Goal: Transaction & Acquisition: Purchase product/service

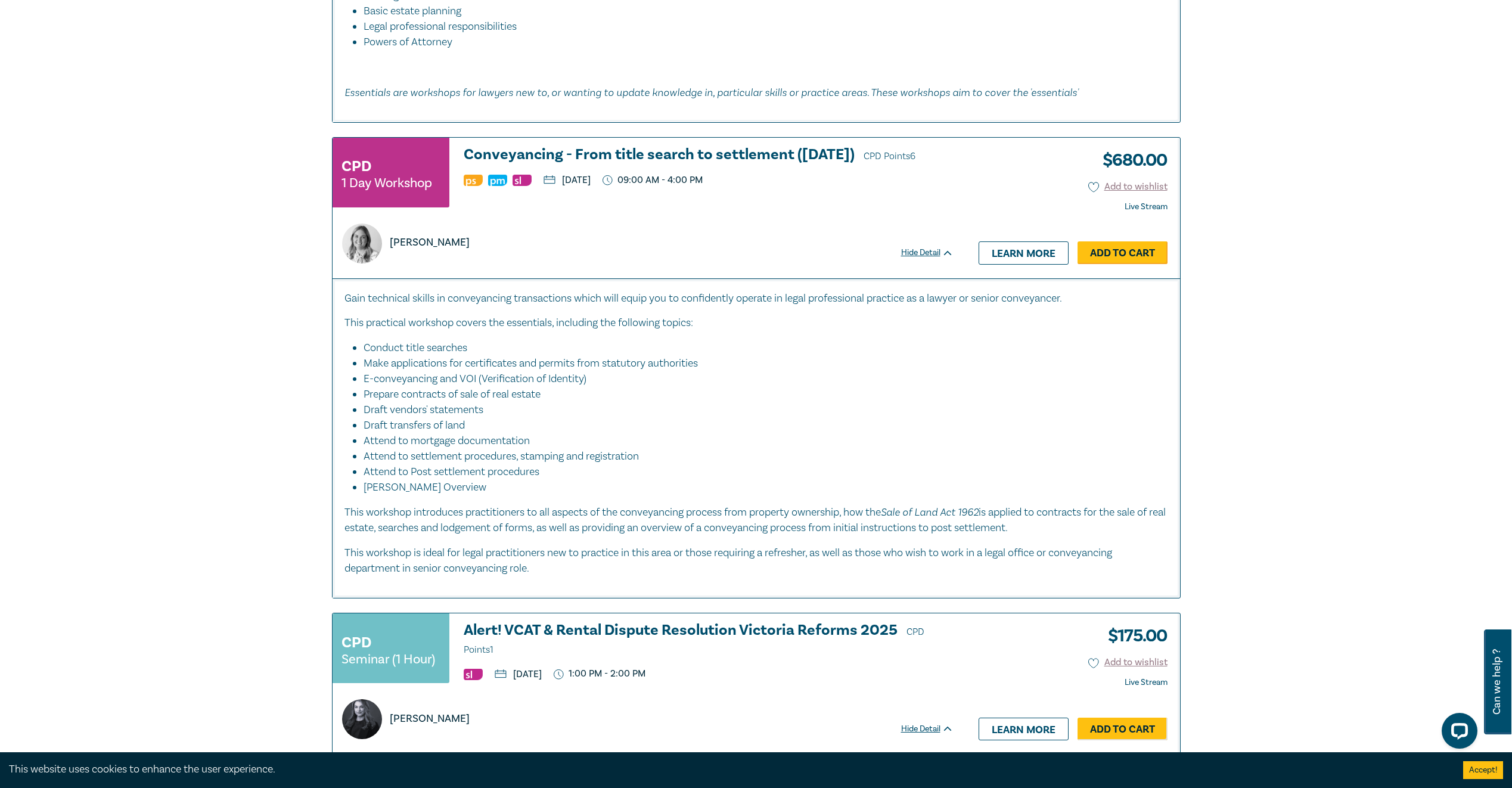
click at [1106, 256] on link "Add to Cart" at bounding box center [1122, 252] width 90 height 22
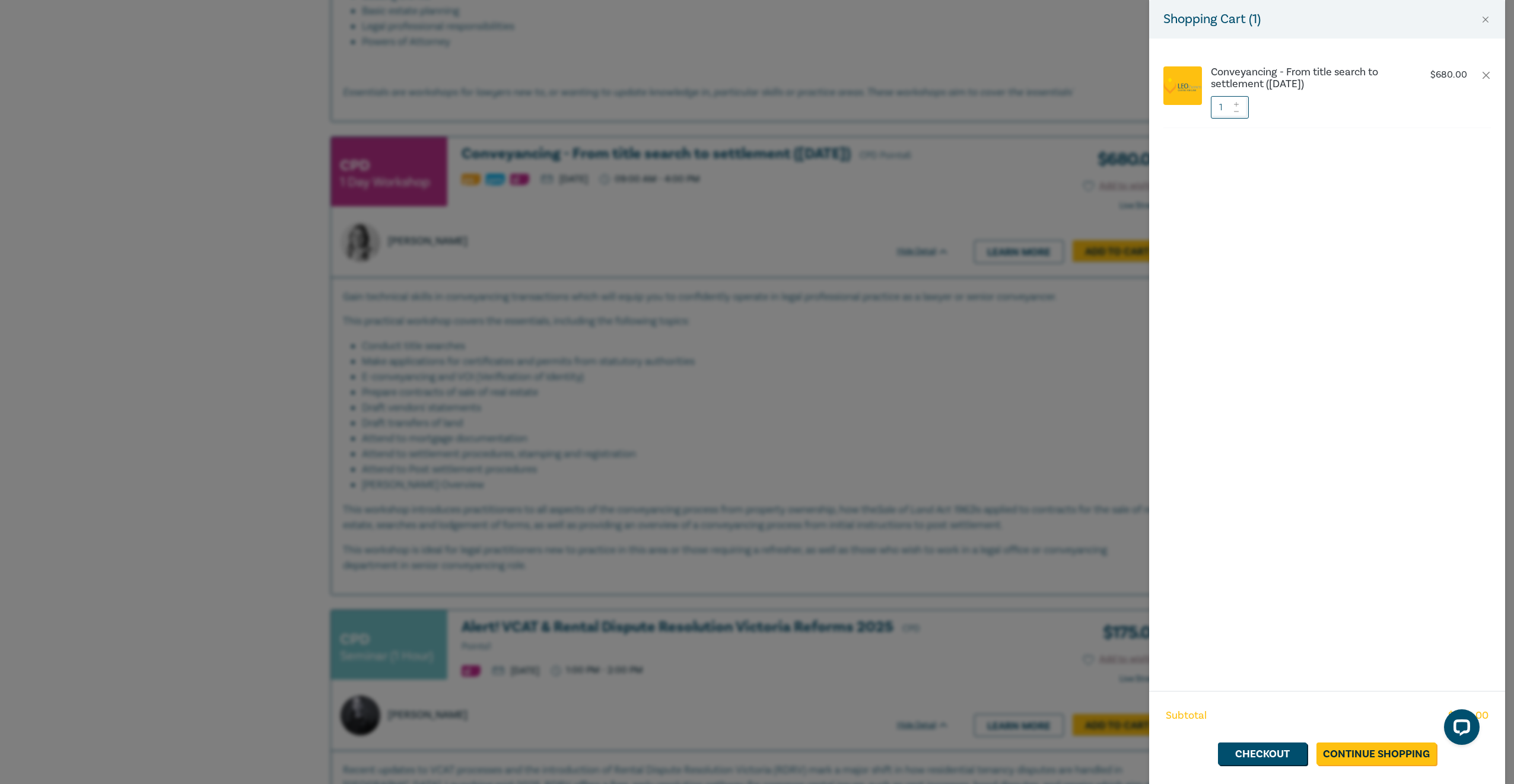
click at [1375, 766] on div "Subtotal $ 680.00 Checkout Continue Shopping" at bounding box center [1327, 737] width 356 height 93
click at [1375, 753] on link "Continue Shopping" at bounding box center [1376, 753] width 120 height 22
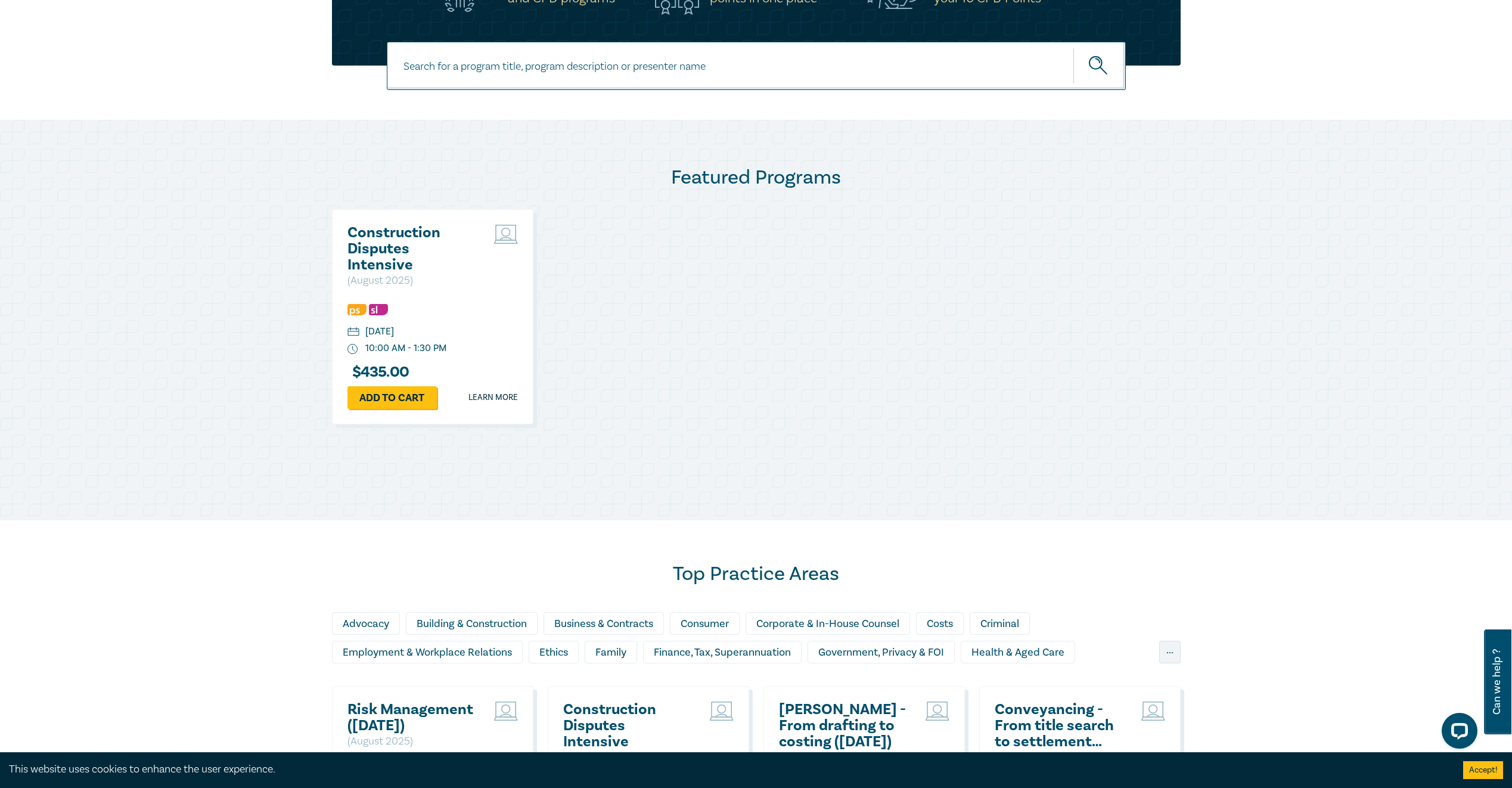
scroll to position [477, 0]
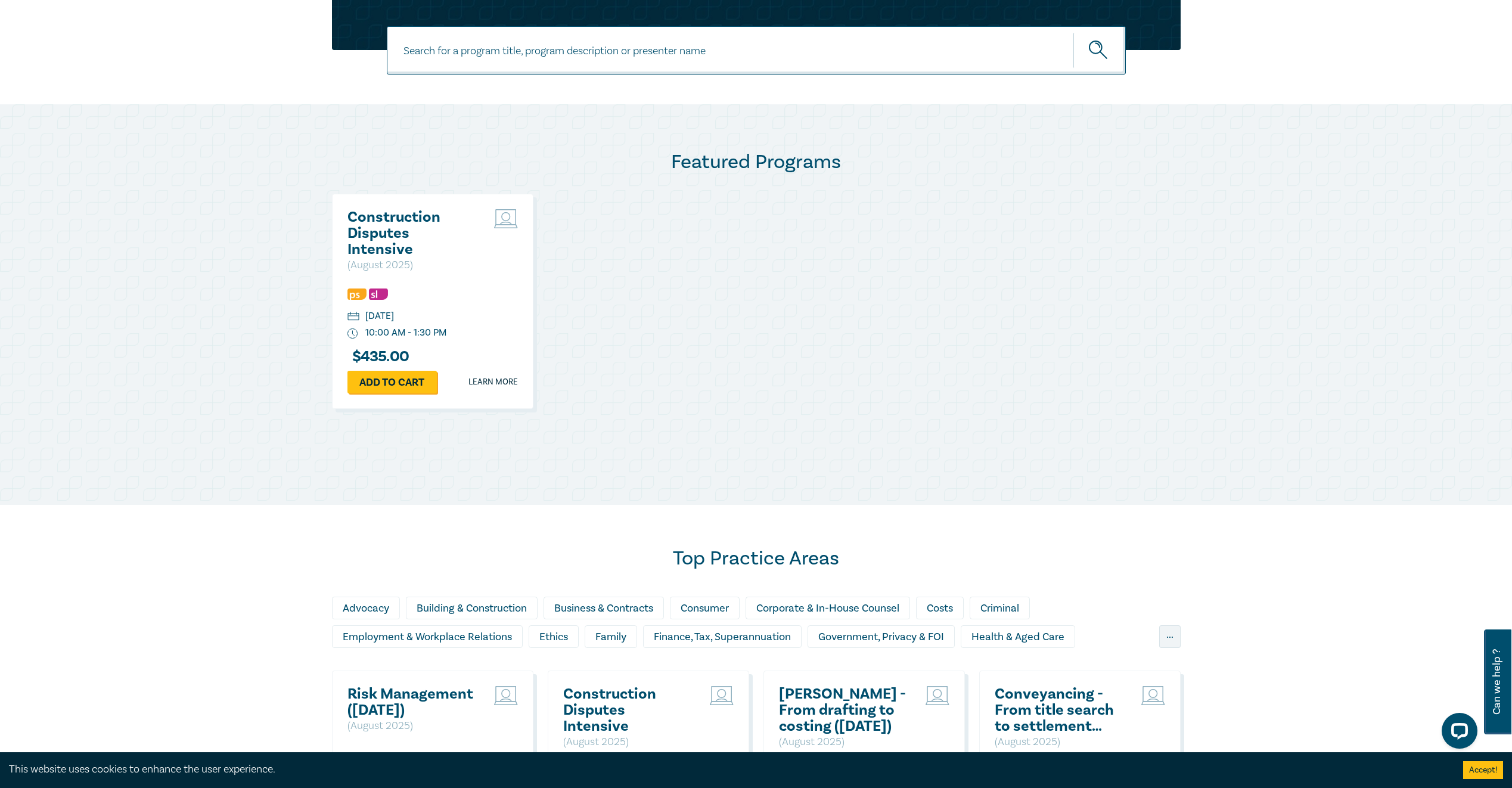
click at [399, 226] on h2 "Construction Disputes Intensive" at bounding box center [412, 233] width 128 height 49
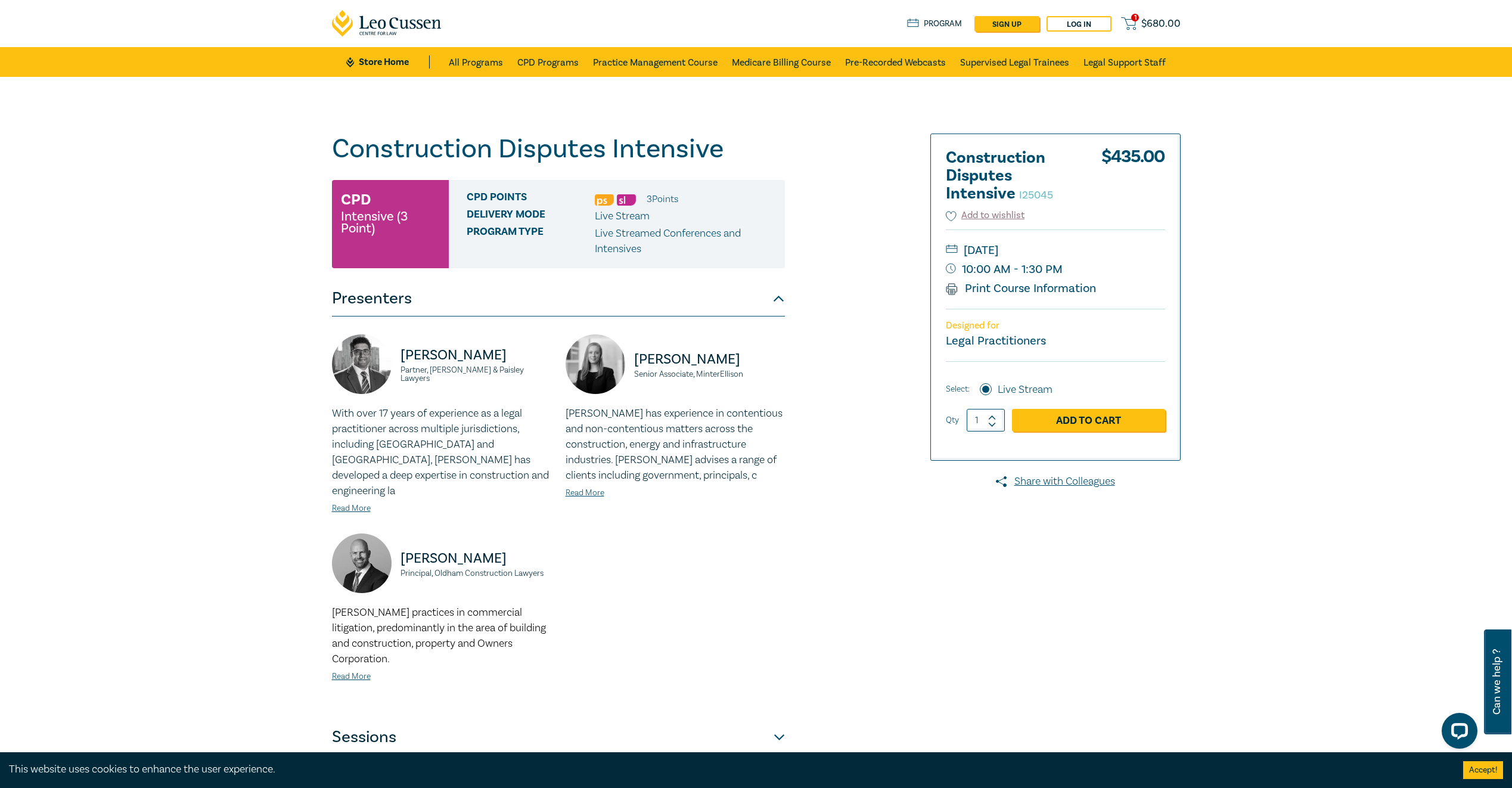
drag, startPoint x: 856, startPoint y: 483, endPoint x: 704, endPoint y: 422, distance: 163.8
click at [856, 483] on div "Construction Disputes Intensive I25045 CPD Intensive (3 Point) CPD Points 3 Poi…" at bounding box center [612, 444] width 575 height 622
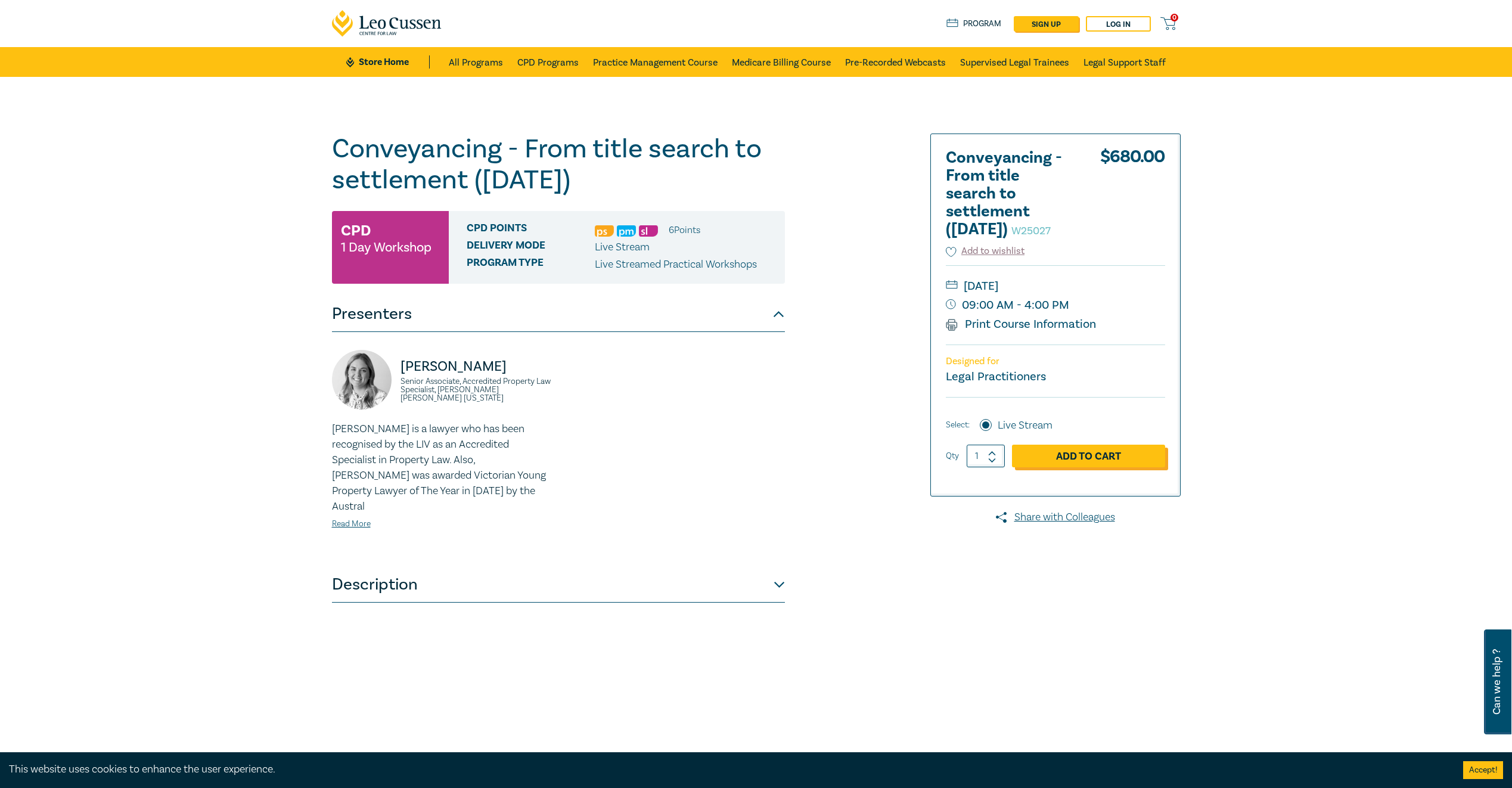
click at [1111, 467] on link "Add to Cart" at bounding box center [1089, 455] width 153 height 22
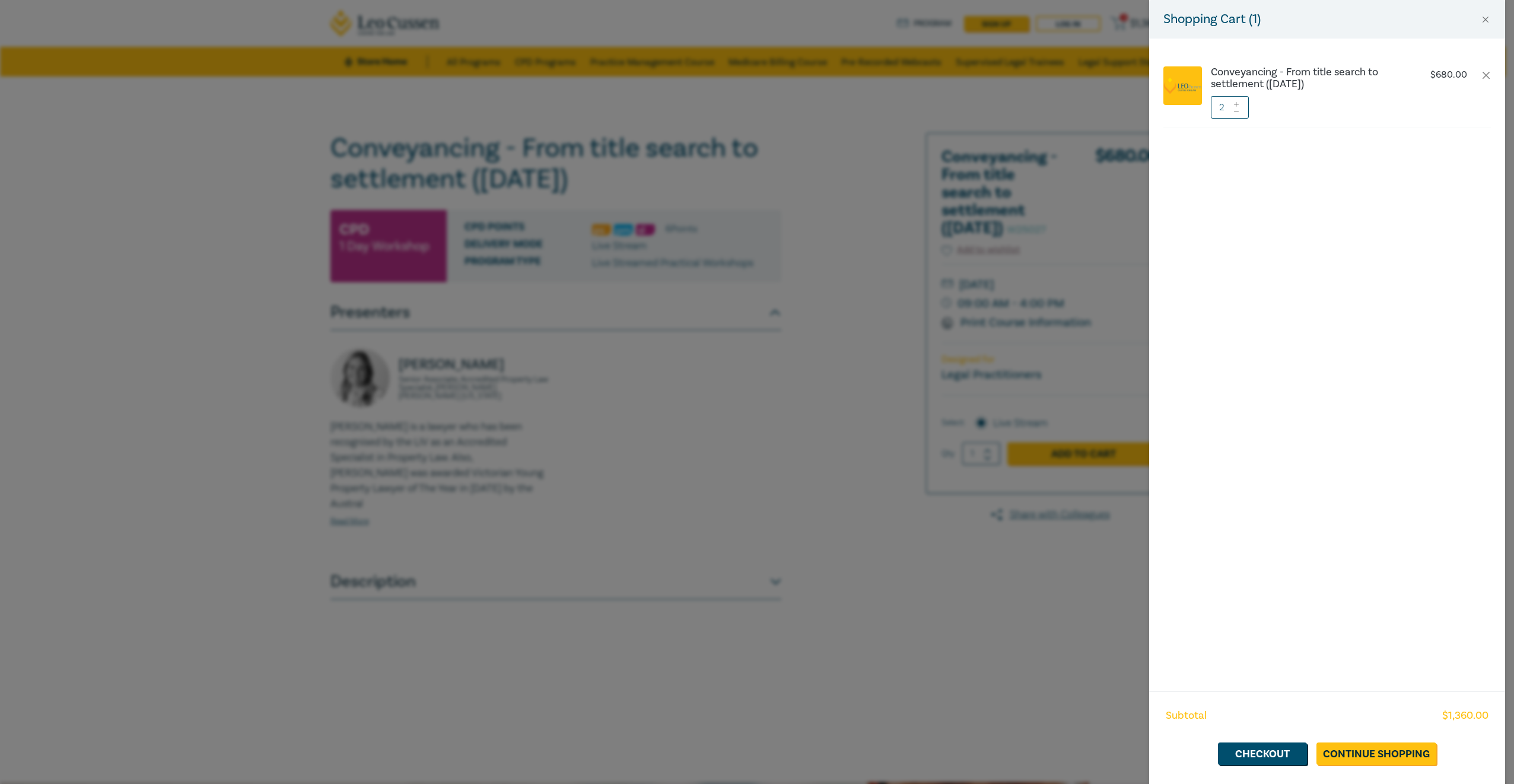
click at [1245, 115] on input "2" at bounding box center [1230, 106] width 38 height 22
click at [1239, 115] on div at bounding box center [1236, 106] width 8 height 22
click at [1238, 114] on span at bounding box center [1236, 111] width 8 height 7
drag, startPoint x: 1355, startPoint y: 715, endPoint x: 1383, endPoint y: 741, distance: 38.2
click at [1357, 709] on div "Subtotal $ 680.00" at bounding box center [1327, 715] width 323 height 16
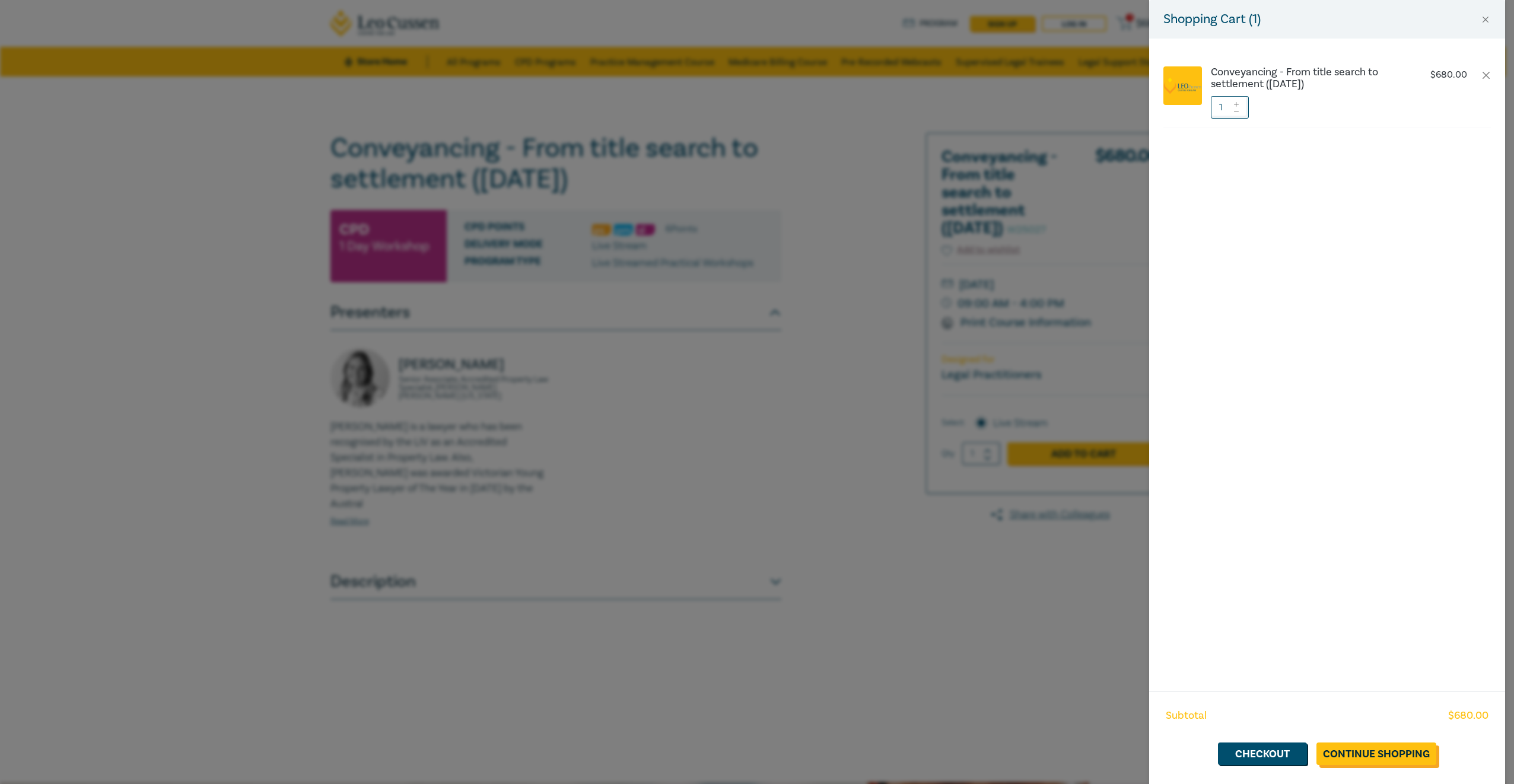
click at [1384, 762] on link "Continue Shopping" at bounding box center [1376, 753] width 120 height 22
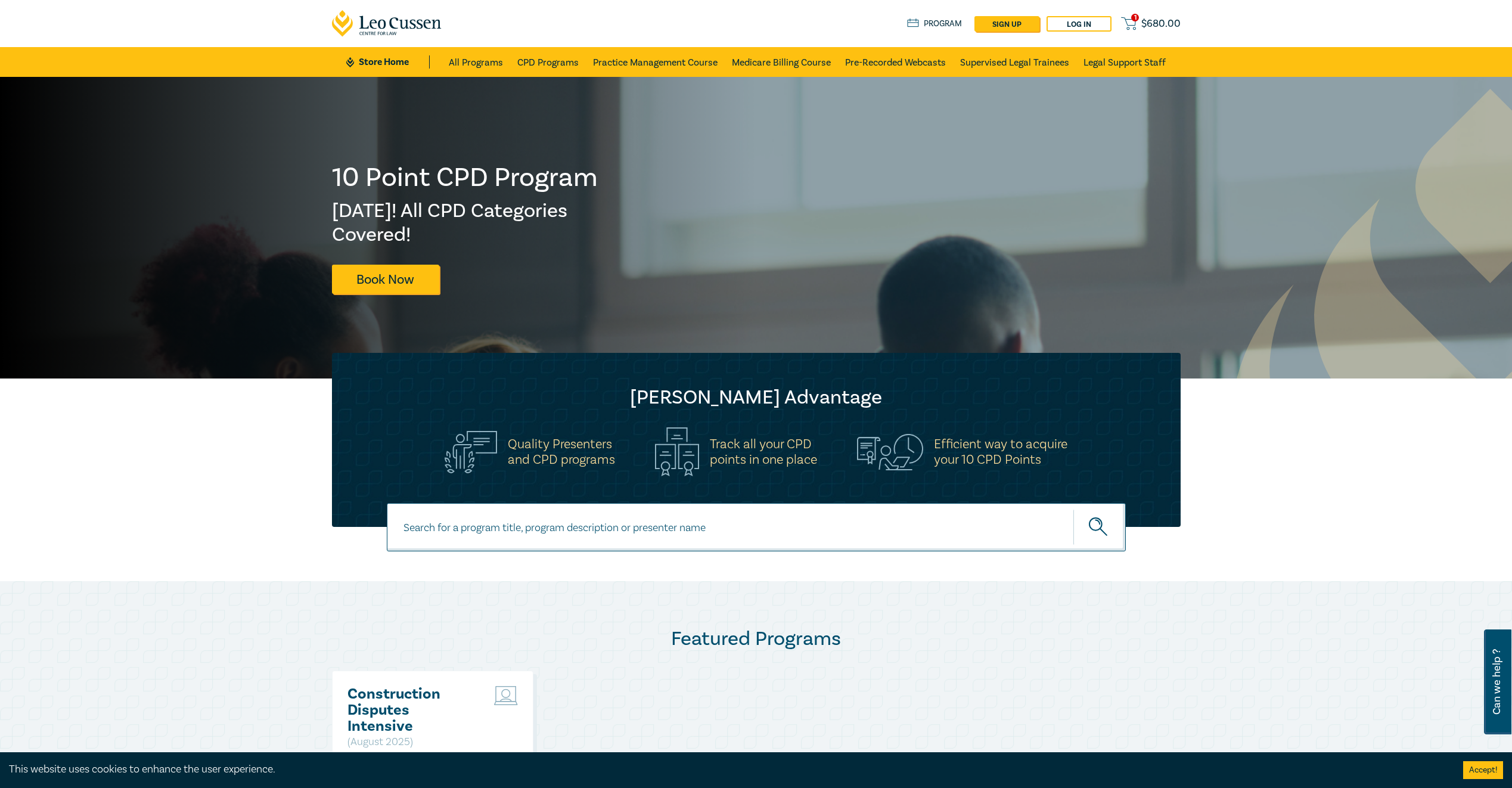
click at [1150, 26] on span "$ 680.00" at bounding box center [1161, 24] width 40 height 13
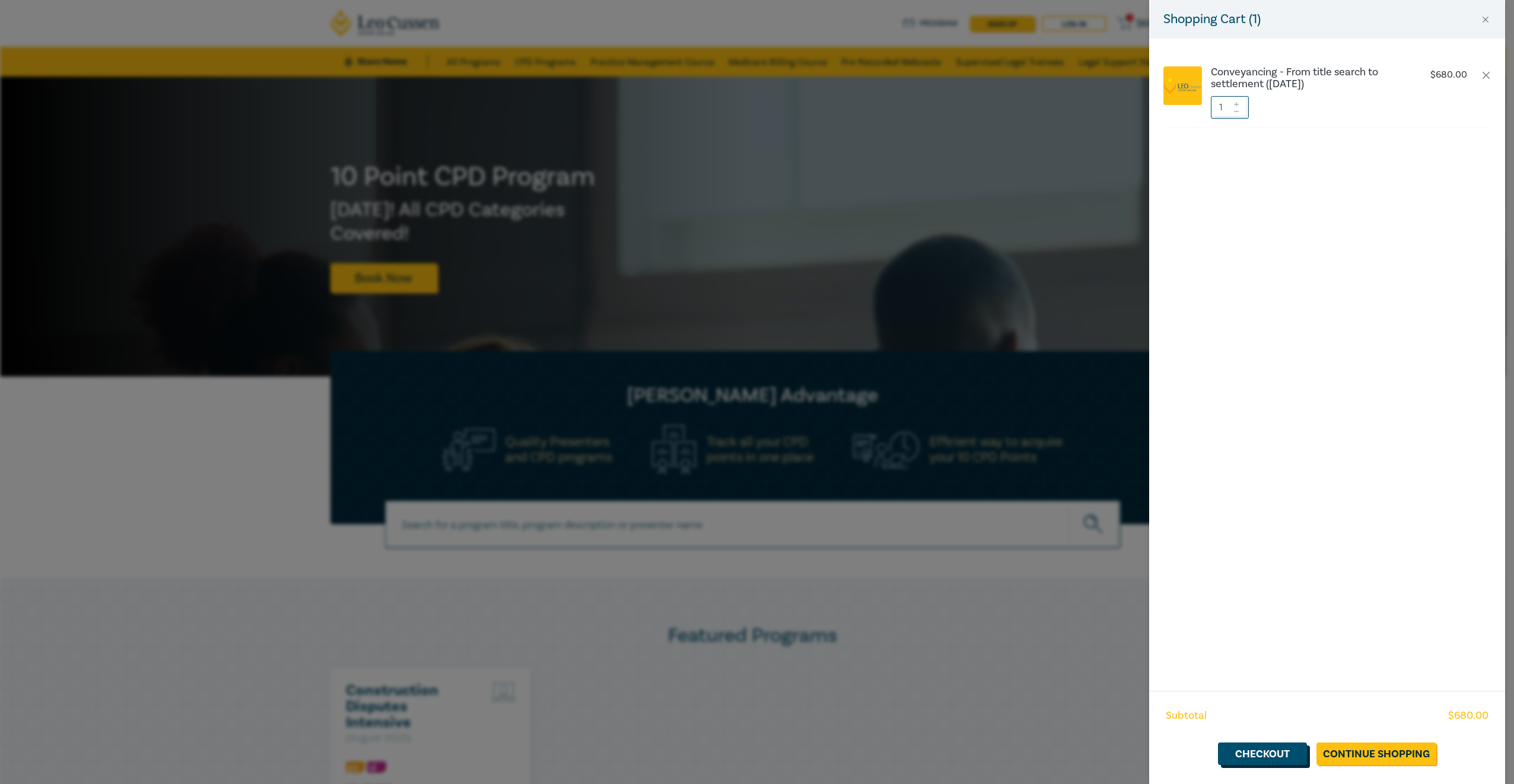
click at [1279, 758] on link "Checkout" at bounding box center [1262, 753] width 89 height 22
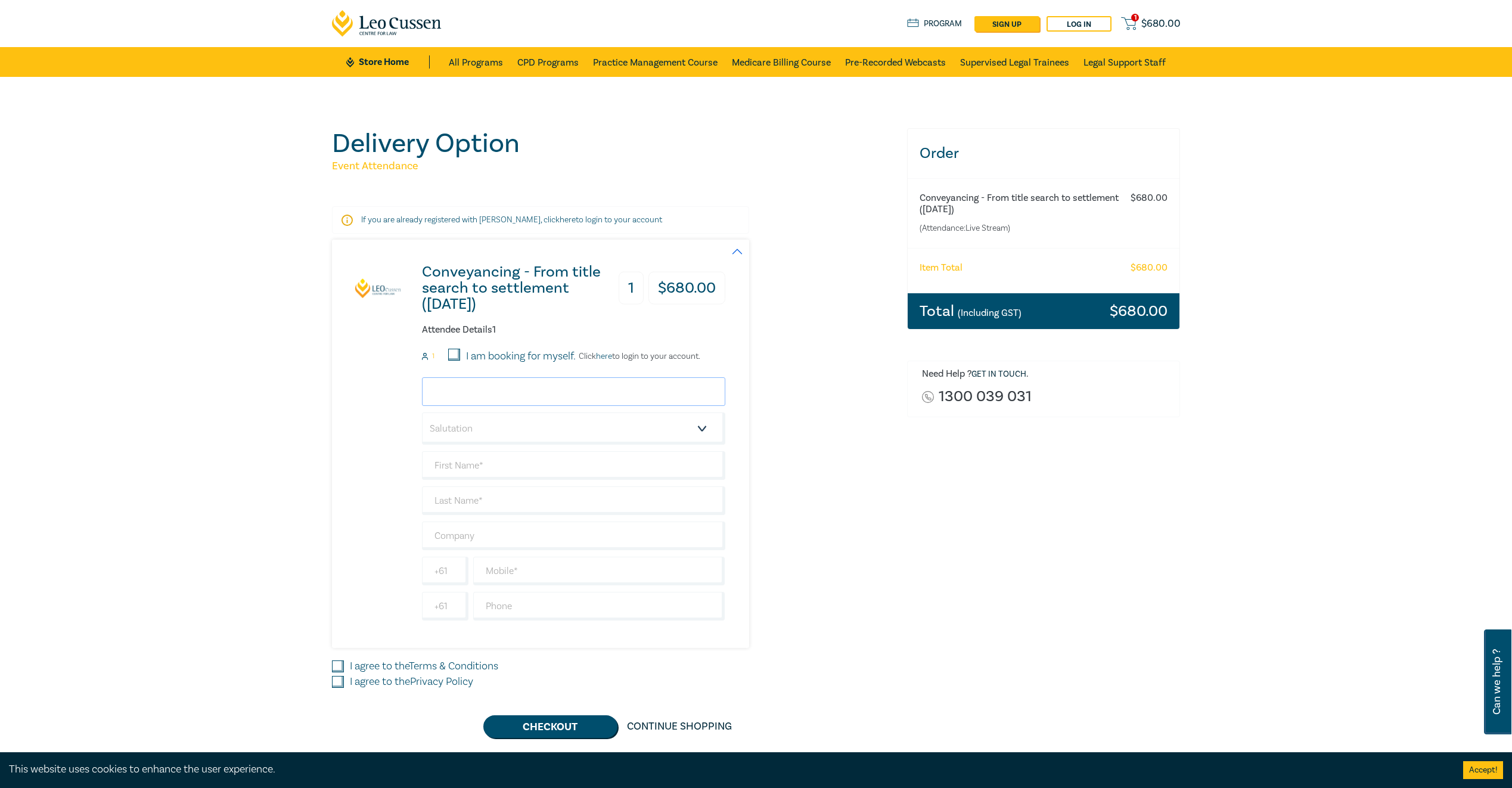
click at [596, 385] on input "email" at bounding box center [573, 391] width 303 height 29
type input "daryl@foresightlaw.com.au"
type input "[PERSON_NAME]"
type input "Foresight Law Group Pty Ltd"
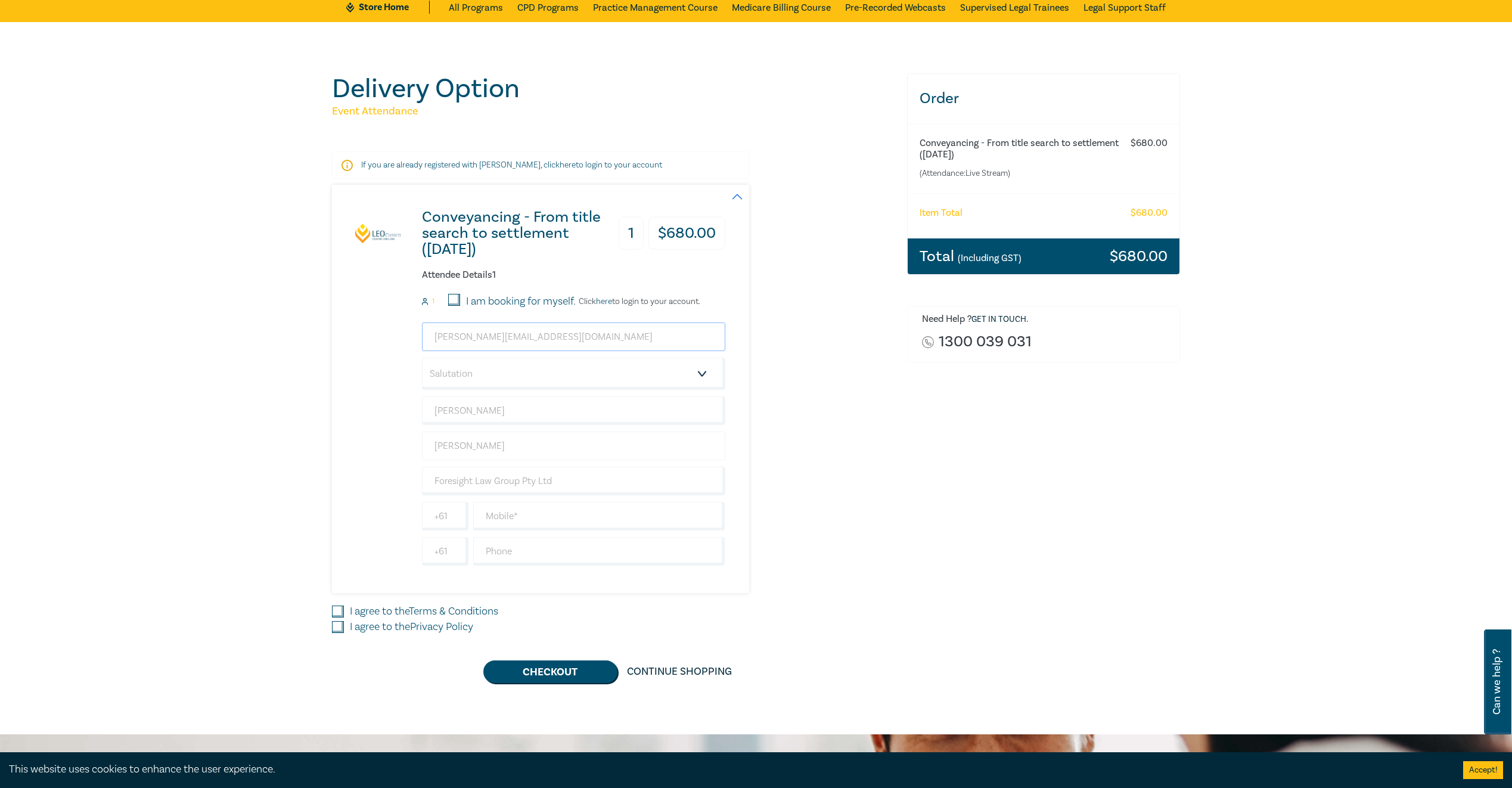
scroll to position [59, 0]
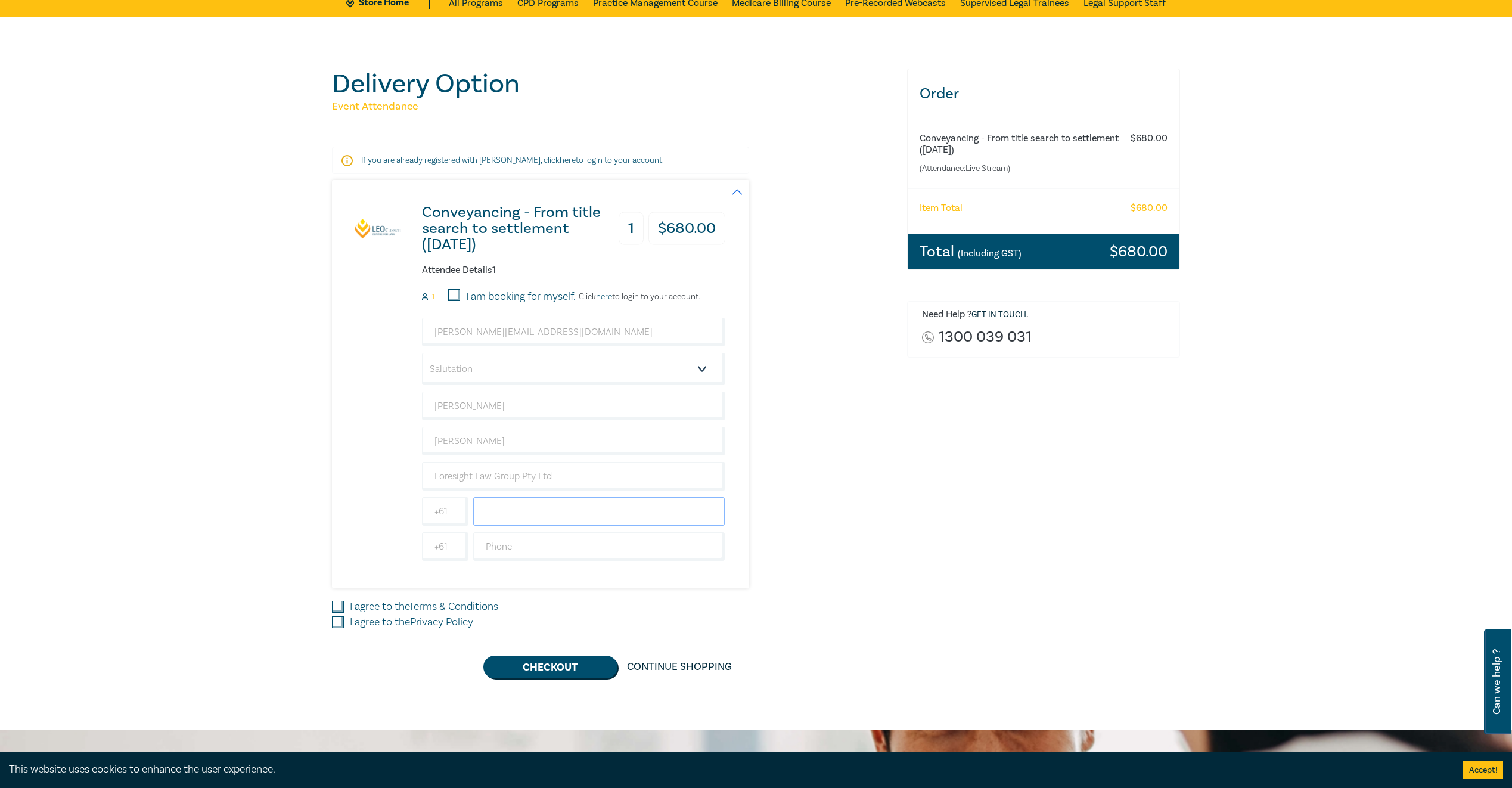
click at [523, 510] on input "text" at bounding box center [600, 511] width 252 height 29
type input "61"
type input "4"
type input "439410202"
click at [1084, 382] on div "Order Conveyancing - From title search to settlement (August 2025) (Attendance:…" at bounding box center [1044, 373] width 288 height 609
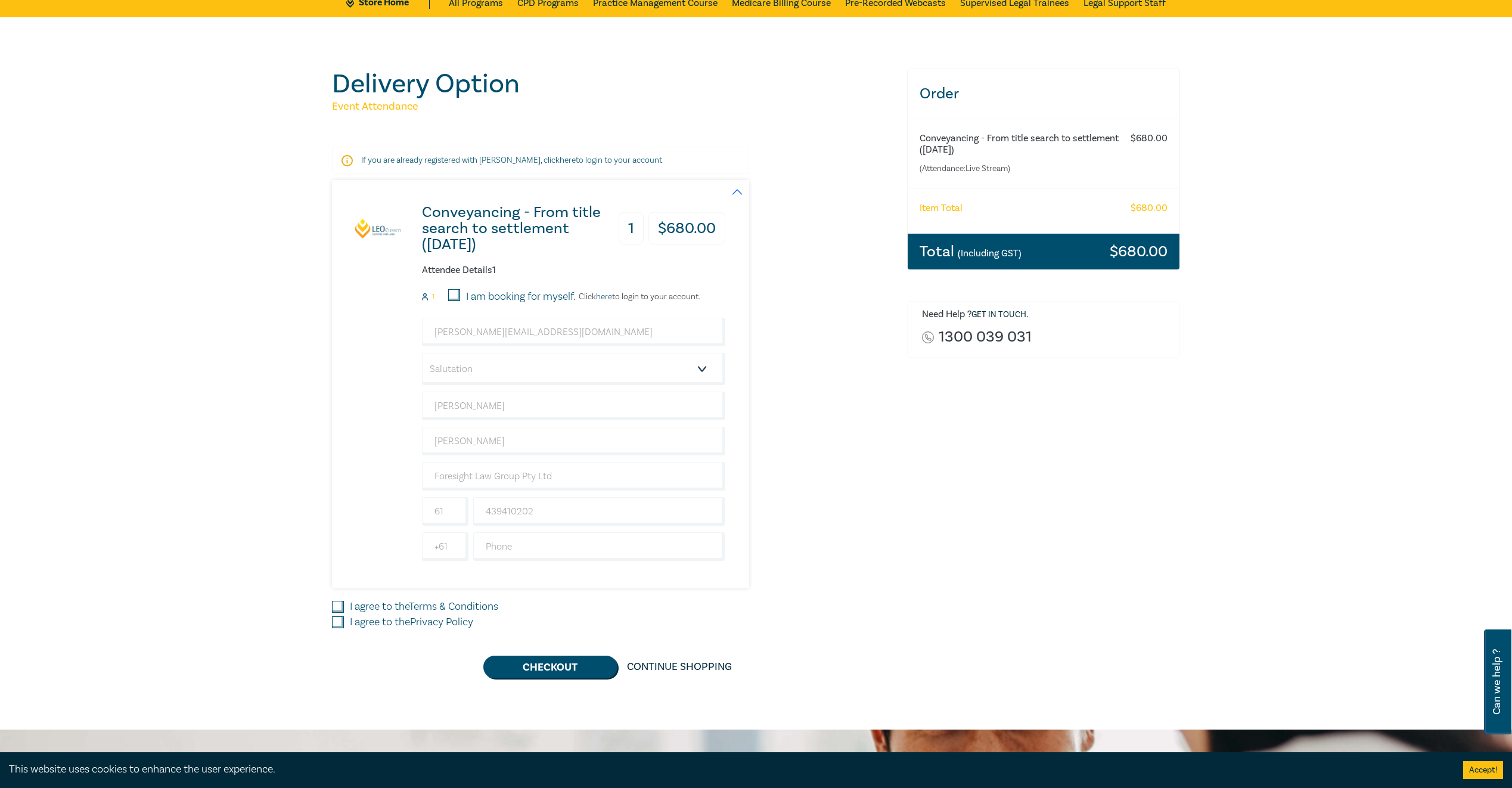
click at [330, 609] on div "Delivery Option Event Attendance If you are already registered with Leo Cussen,…" at bounding box center [612, 373] width 575 height 609
click at [338, 613] on div "I agree to the Terms & Conditions" at bounding box center [612, 606] width 561 height 16
click at [338, 604] on input "I agree to the Terms & Conditions" at bounding box center [338, 606] width 12 height 12
checkbox input "true"
click at [338, 627] on input "I agree to the Privacy Policy" at bounding box center [338, 622] width 12 height 12
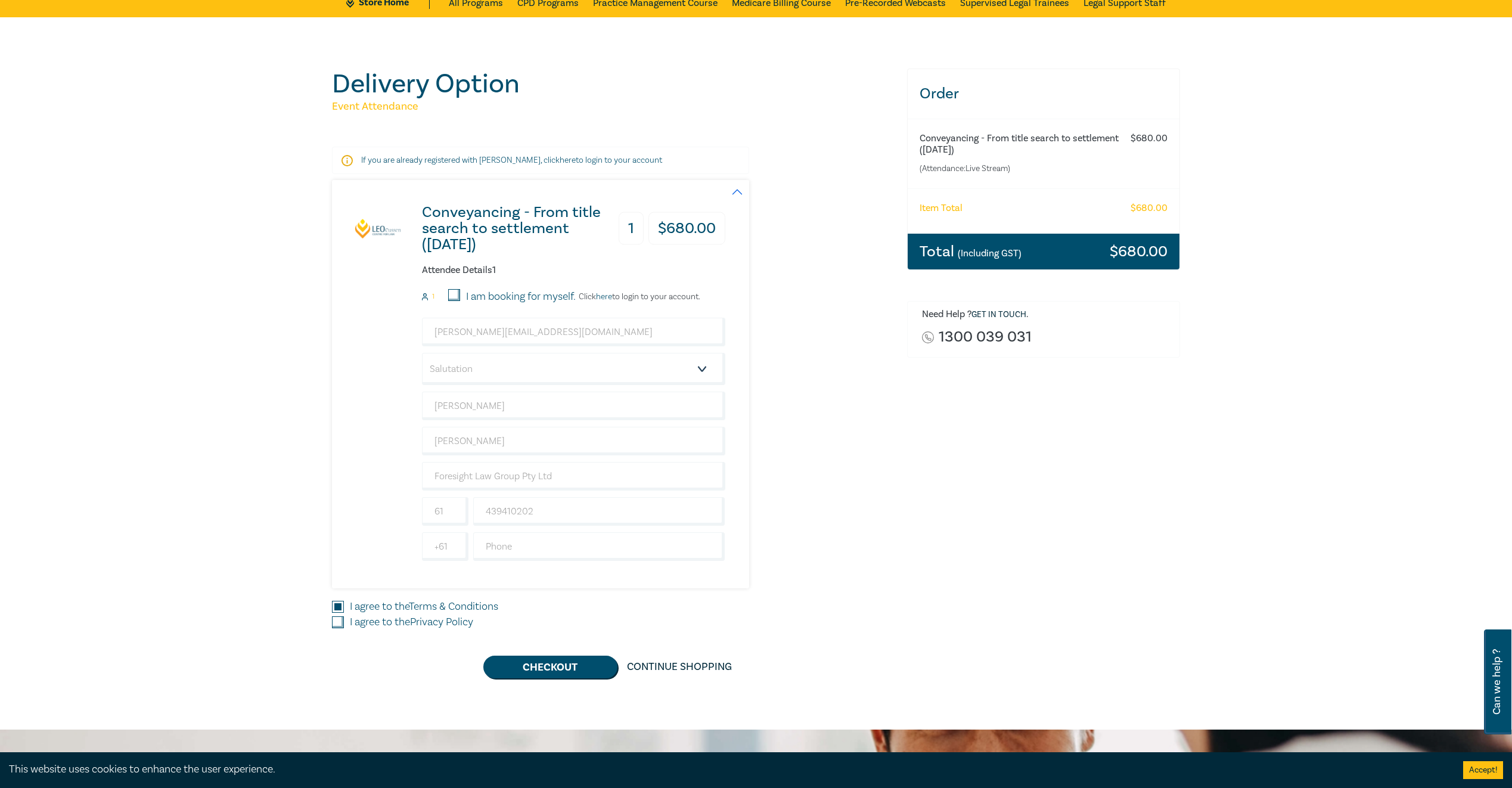
checkbox input "true"
click at [453, 295] on input "I am booking for myself." at bounding box center [454, 295] width 12 height 12
checkbox input "true"
click at [545, 667] on button "Checkout" at bounding box center [550, 666] width 134 height 22
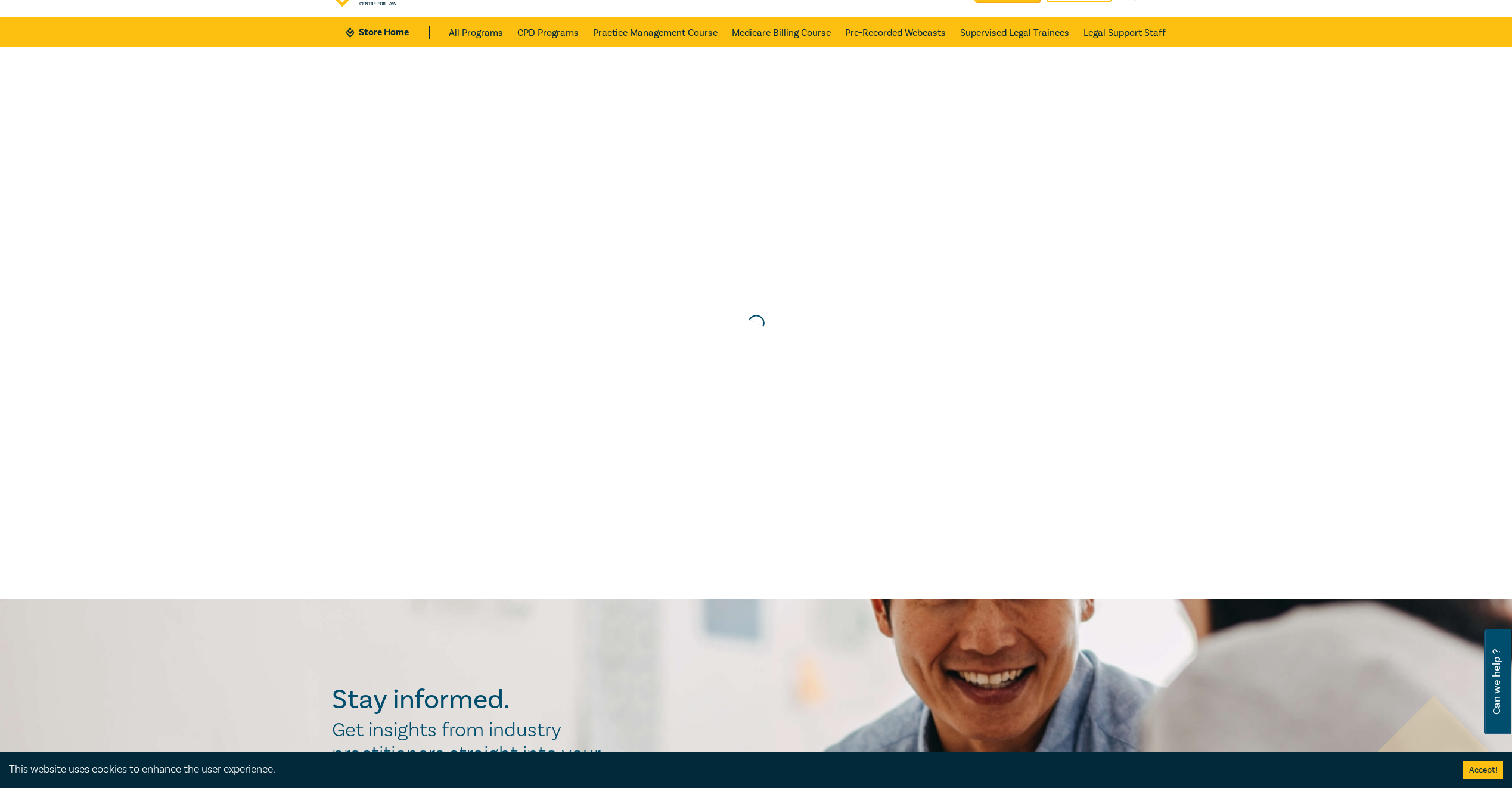
scroll to position [0, 0]
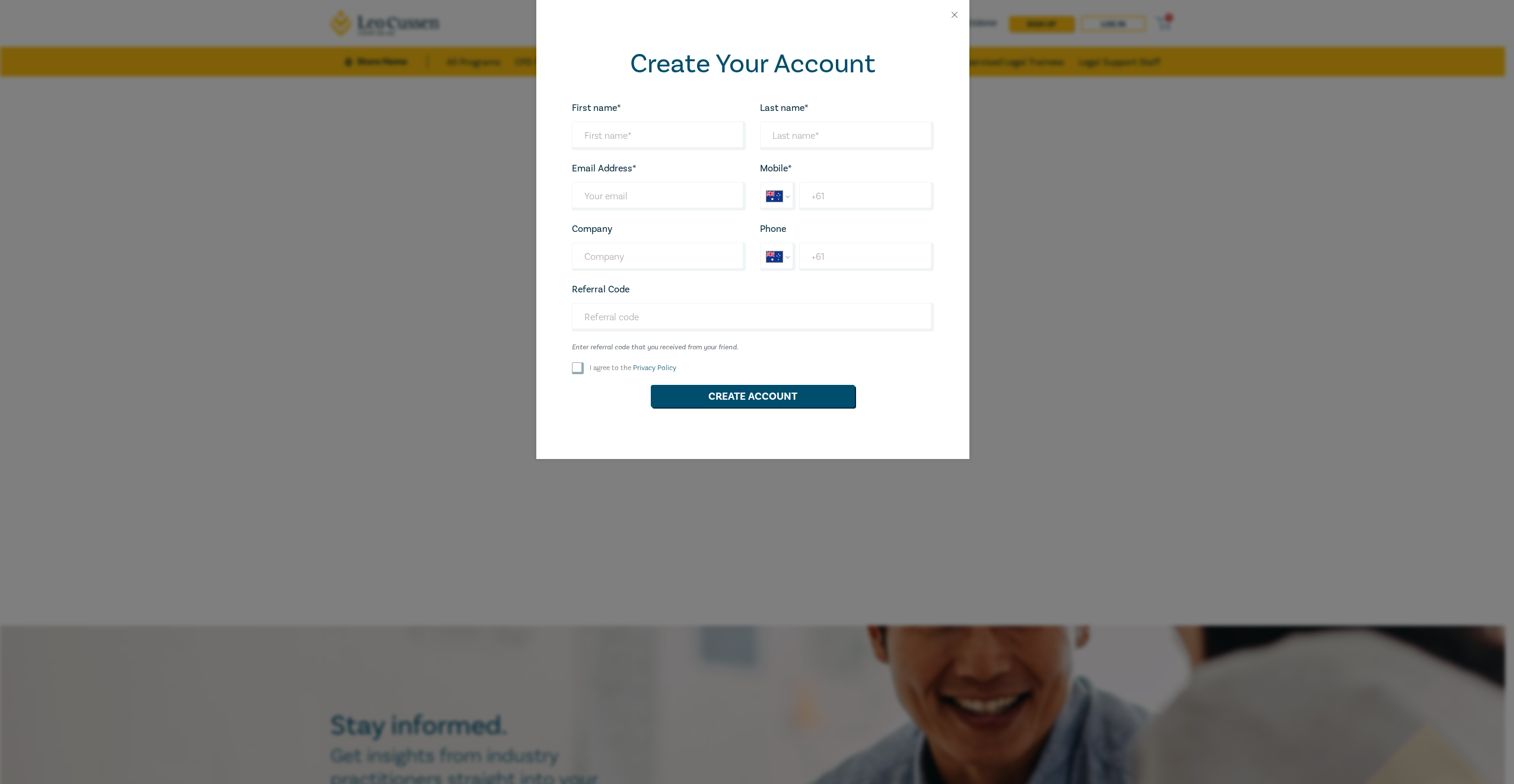
select select "AU"
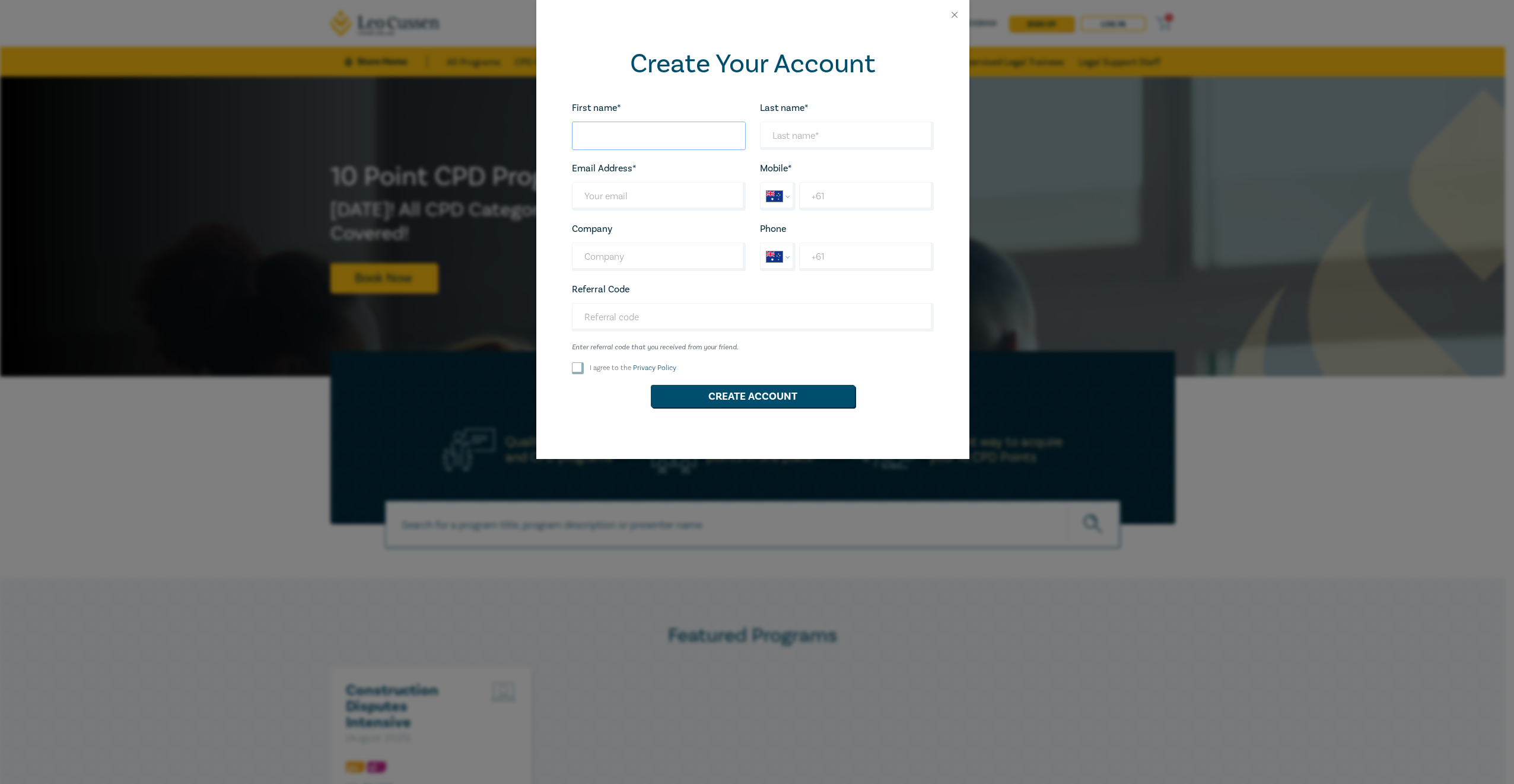
click at [668, 138] on input "First name*" at bounding box center [659, 135] width 174 height 29
type input "[PERSON_NAME]"
type input "daryl@foresightlaw.com.au"
type input "Foresight Law Group Pty Ltd"
click at [662, 193] on input "Last name*" at bounding box center [659, 196] width 174 height 29
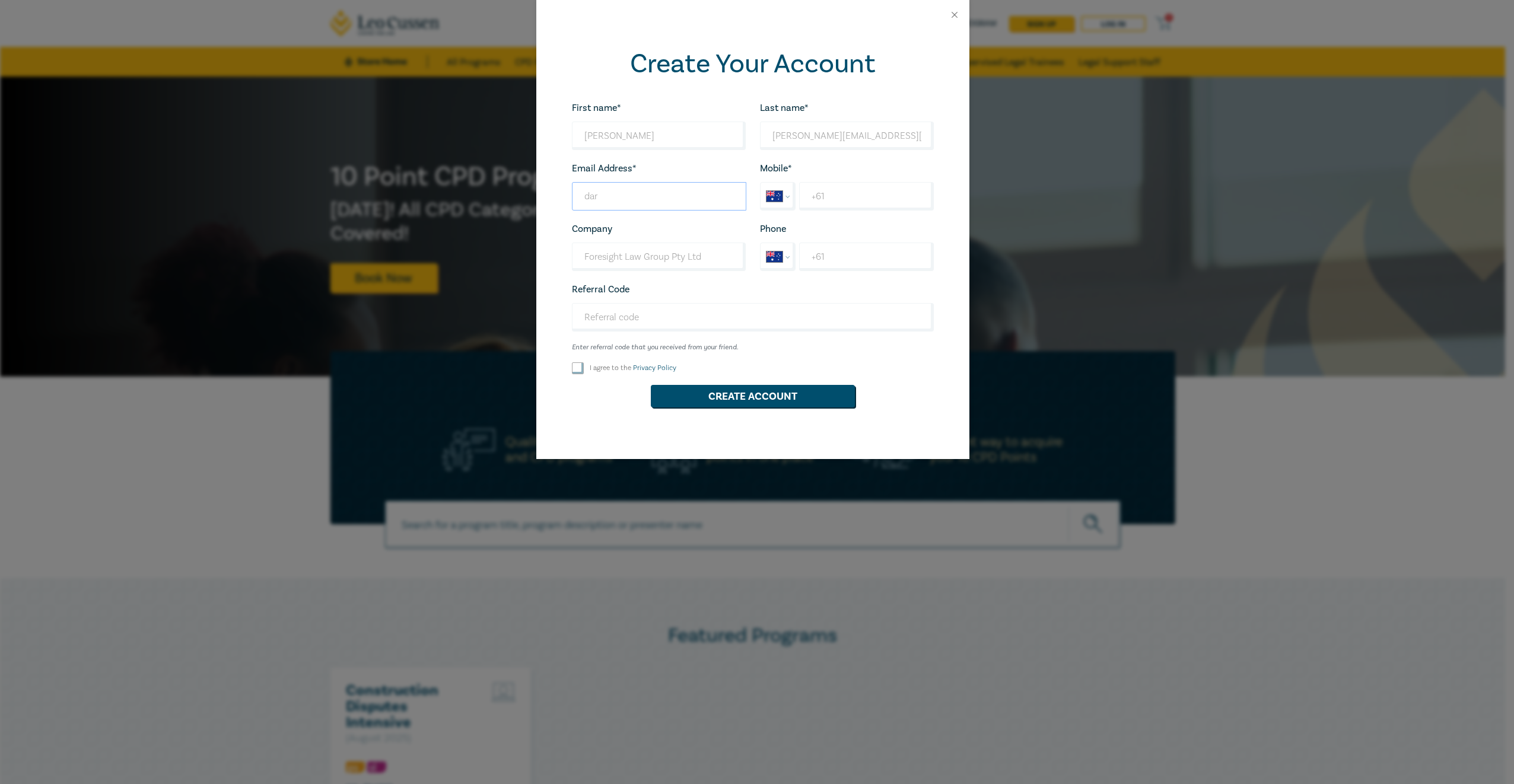
type input "daryl@foresightlaw.com.au"
click at [848, 198] on input "+61" at bounding box center [866, 196] width 134 height 29
type input "+61 439 410 202"
click at [769, 301] on div "Referral Code Enter referral code that you received from your friend. Looks goo…" at bounding box center [752, 316] width 376 height 70
drag, startPoint x: 832, startPoint y: 261, endPoint x: 843, endPoint y: 266, distance: 12.1
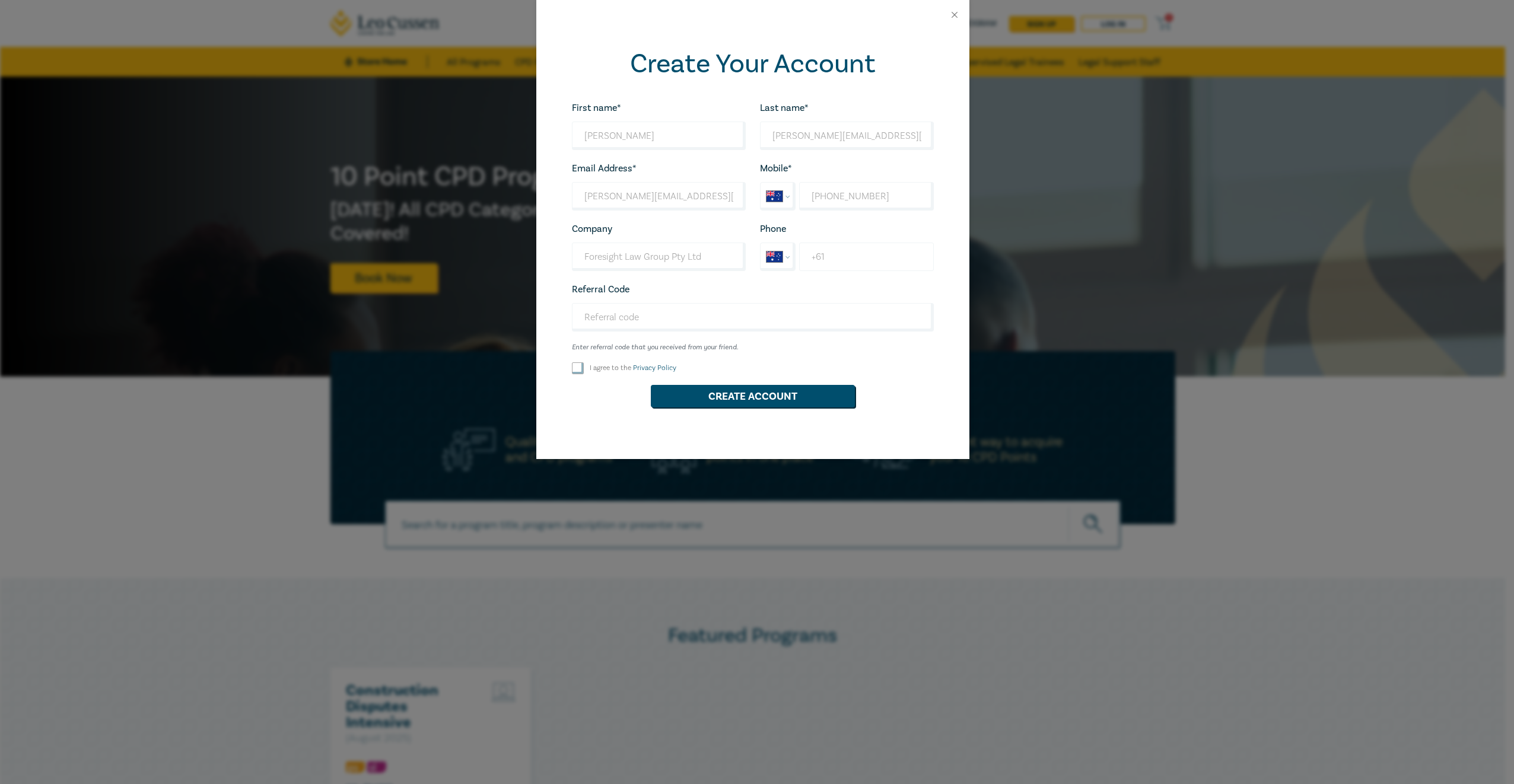
click at [832, 261] on input "+61" at bounding box center [866, 256] width 134 height 29
drag, startPoint x: 749, startPoint y: 301, endPoint x: 742, endPoint y: 303, distance: 7.3
click at [749, 301] on div "Referral Code Enter referral code that you received from your friend. Looks goo…" at bounding box center [752, 316] width 376 height 70
click at [639, 365] on link "Privacy Policy" at bounding box center [654, 368] width 43 height 9
click at [584, 365] on input "I agree to the Privacy Policy" at bounding box center [578, 368] width 11 height 11
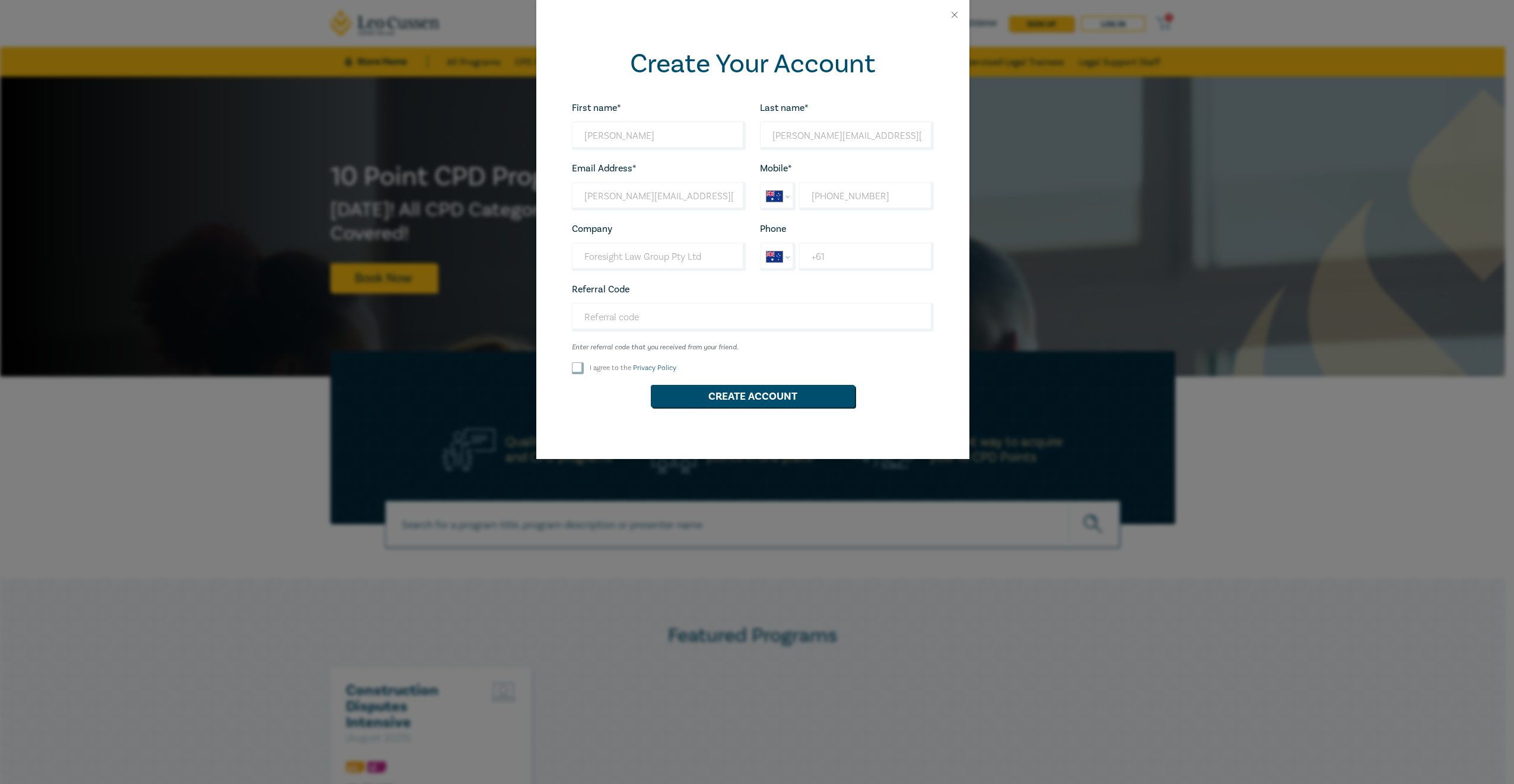
checkbox input "true"
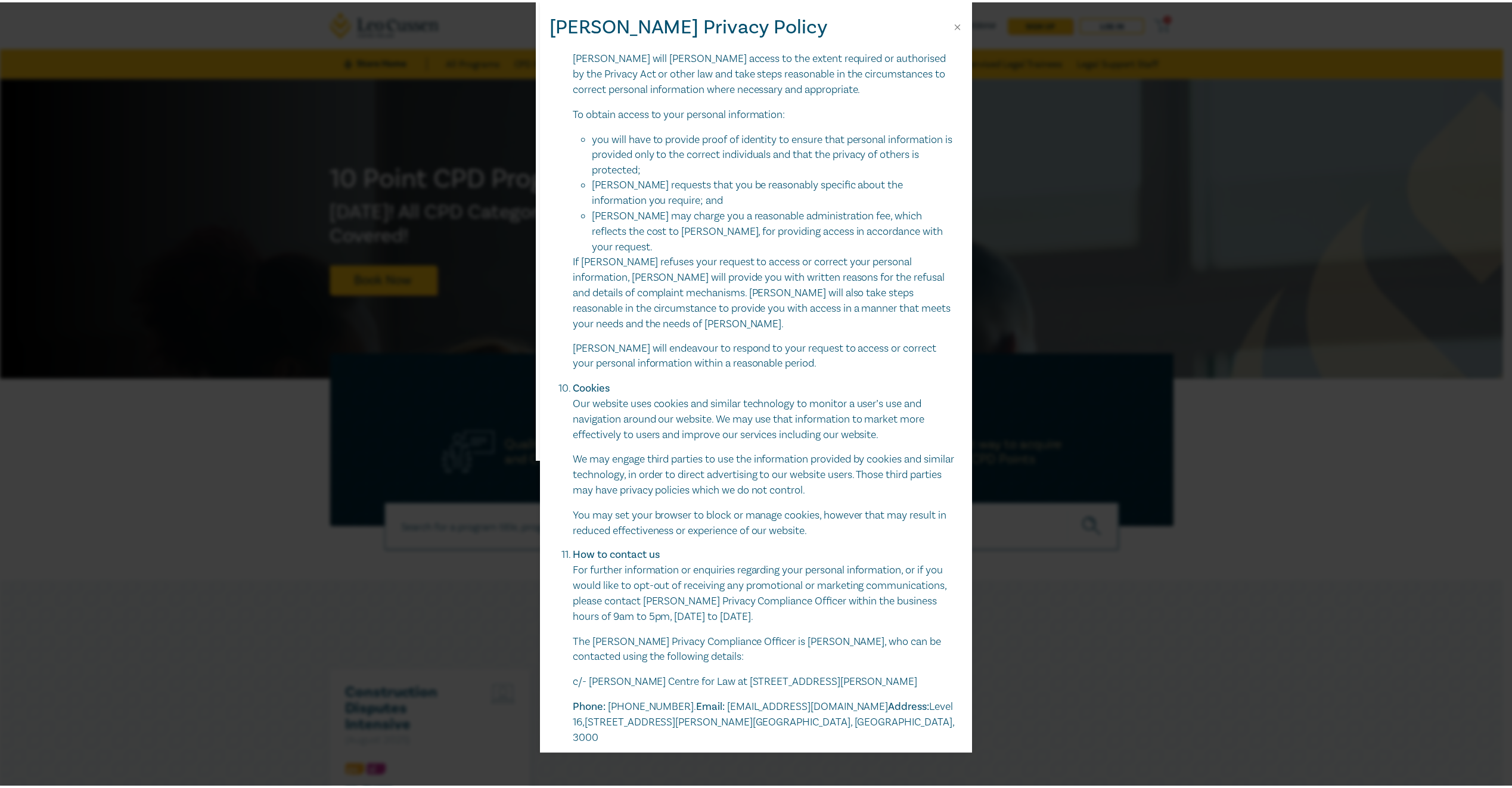
scroll to position [2823, 0]
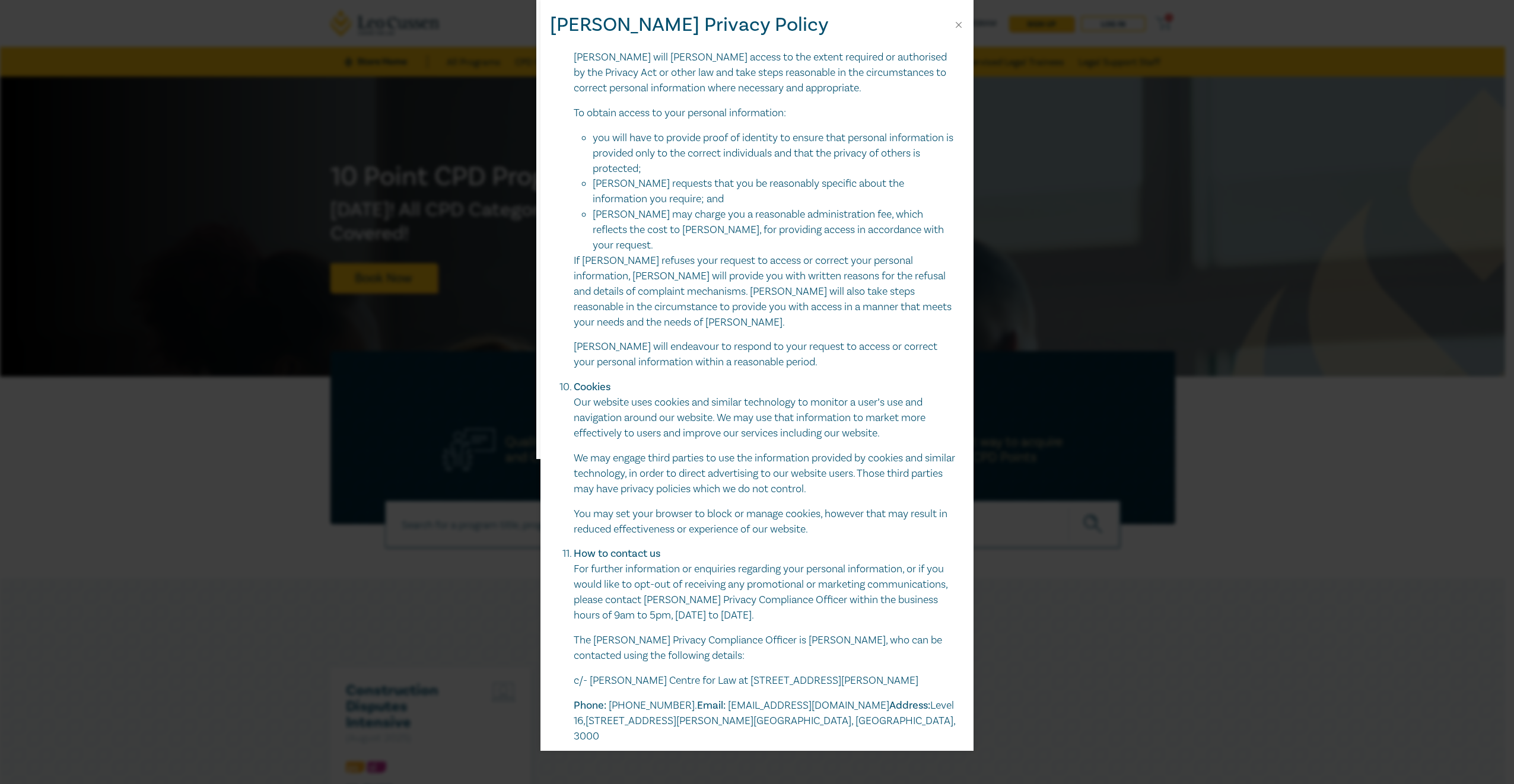
click at [965, 20] on div "Leo Cussen Privacy Policy" at bounding box center [757, 25] width 433 height 49
click at [962, 21] on button "Close" at bounding box center [958, 25] width 11 height 11
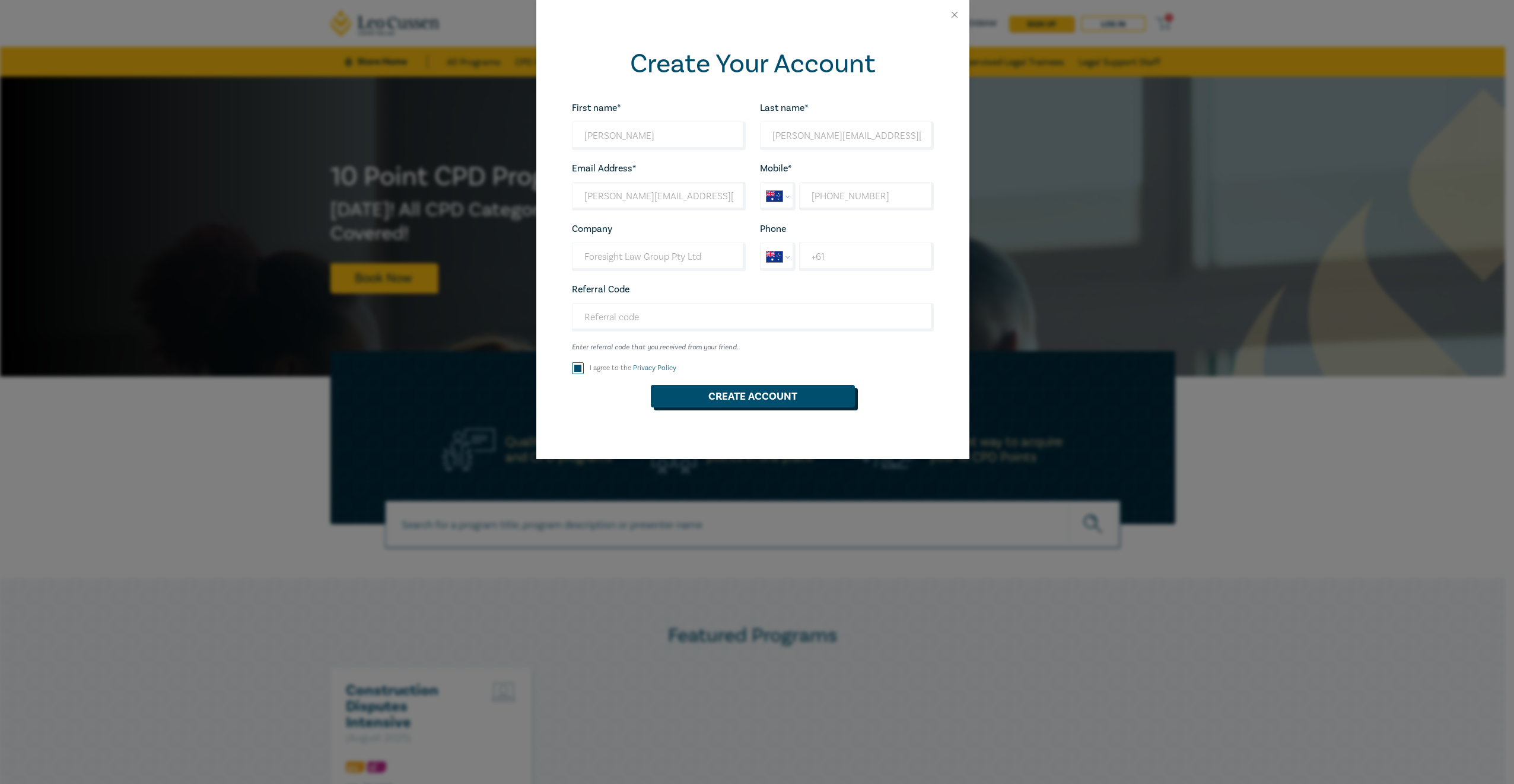
click at [769, 400] on button "Create Account" at bounding box center [752, 396] width 204 height 22
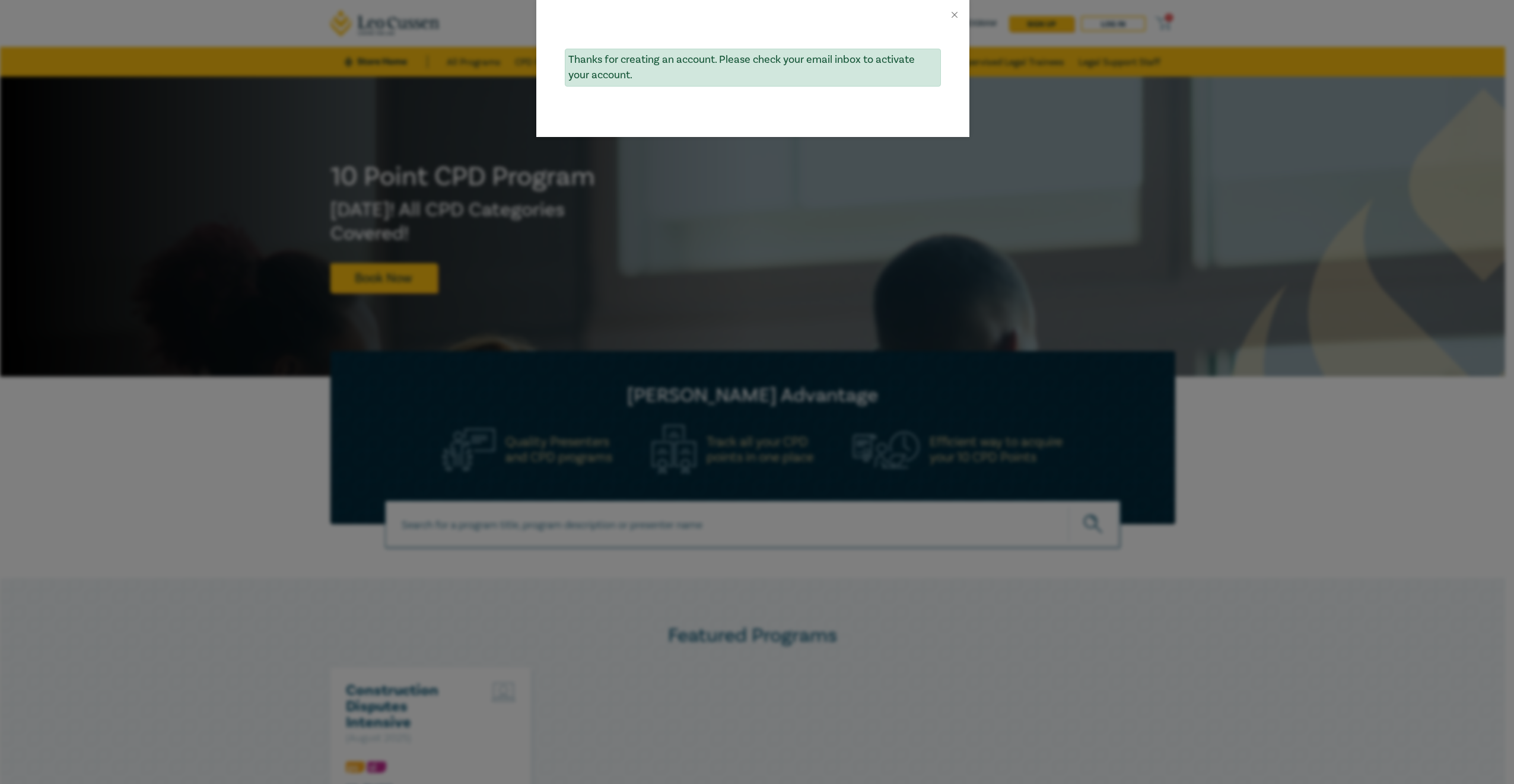
click at [974, 207] on div "Thanks for creating an account. Please check your email inbox to activate your …" at bounding box center [757, 392] width 1514 height 784
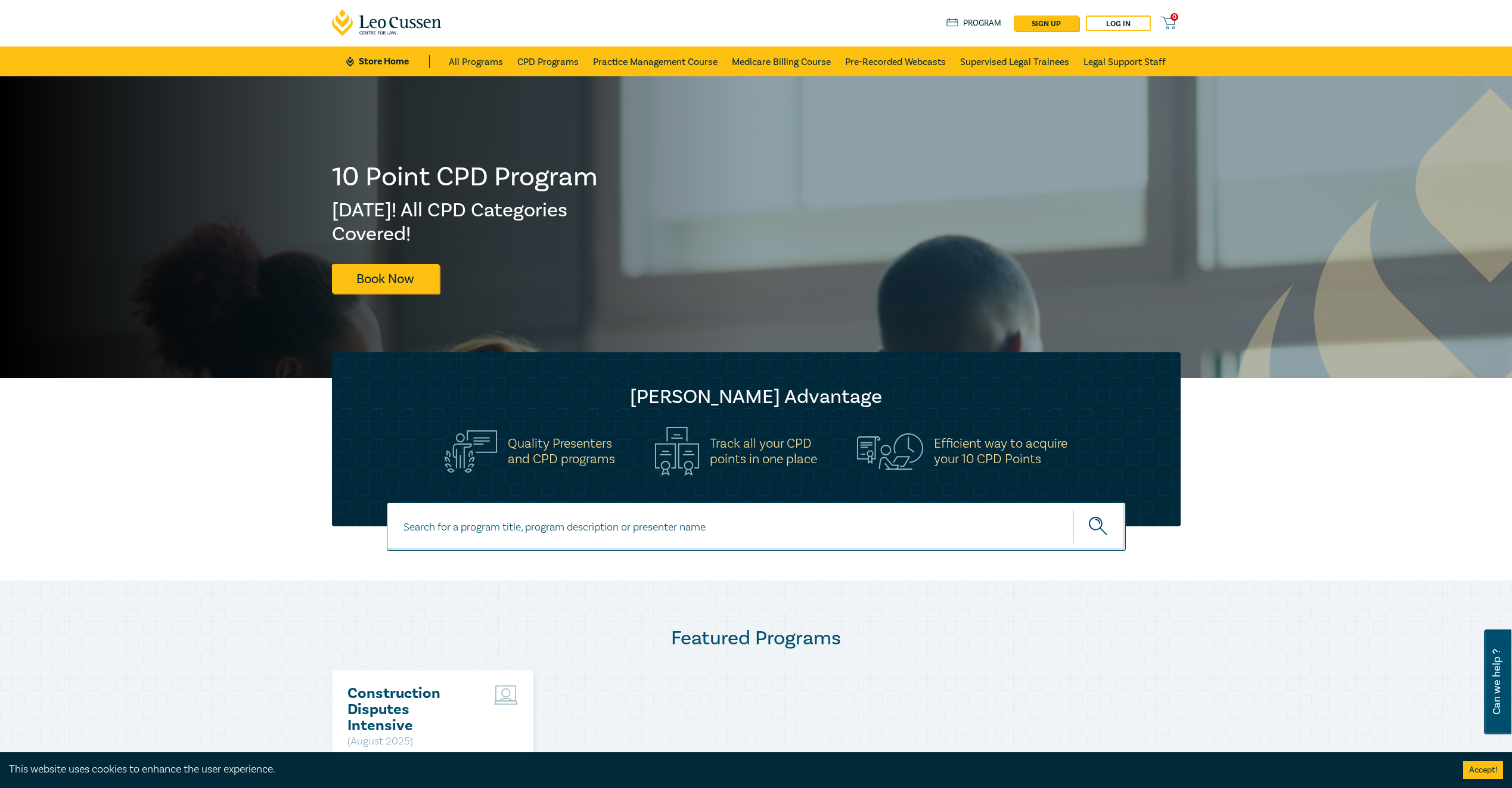
scroll to position [0, 0]
